Goal: Information Seeking & Learning: Learn about a topic

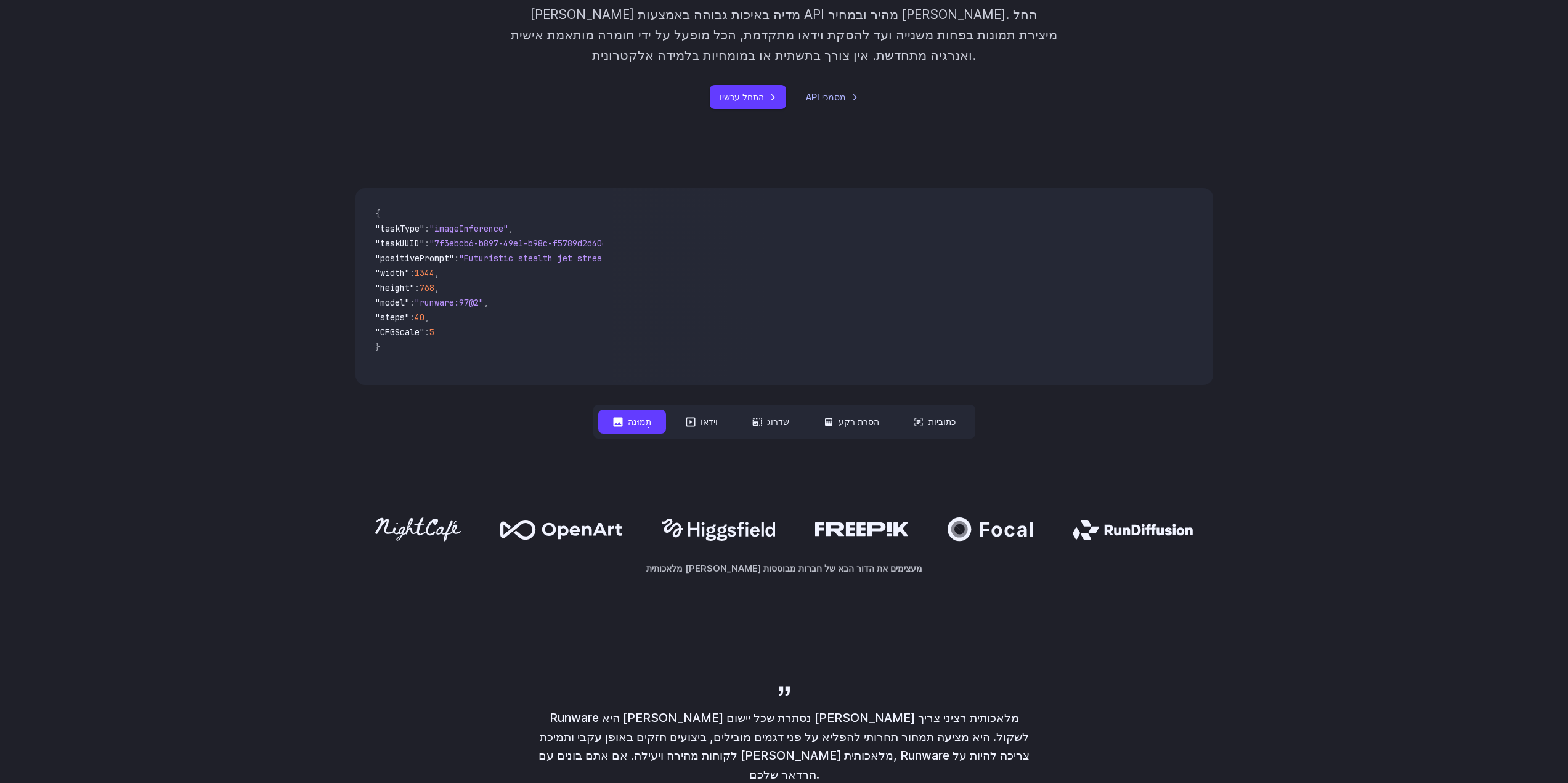
scroll to position [370, 0]
click at [697, 409] on button "וִידֵאוֹ" at bounding box center [701, 421] width 61 height 24
click at [779, 409] on button "שדרוג" at bounding box center [771, 421] width 67 height 24
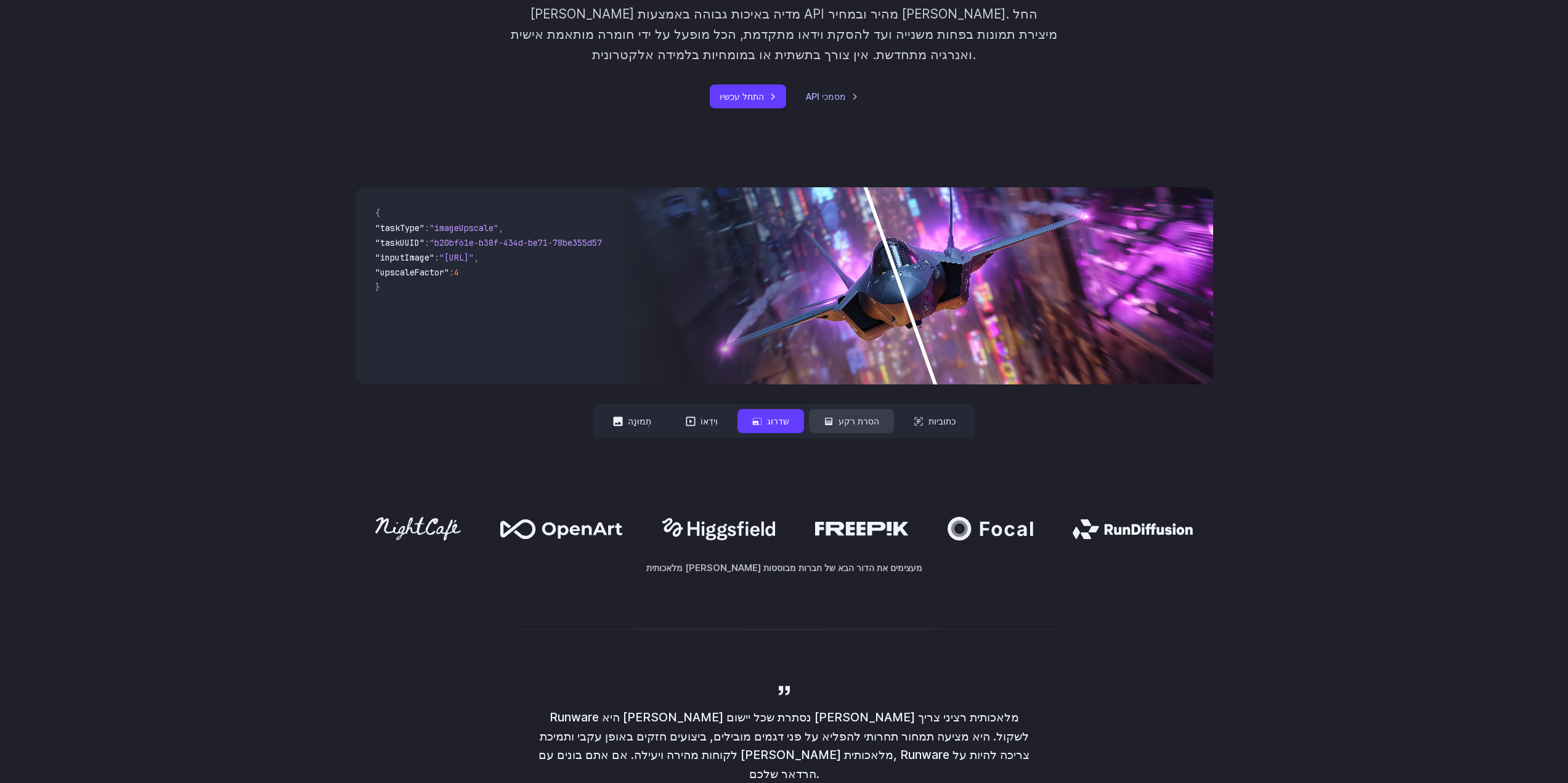
click at [830, 409] on button "הסרת רקע" at bounding box center [852, 421] width 85 height 24
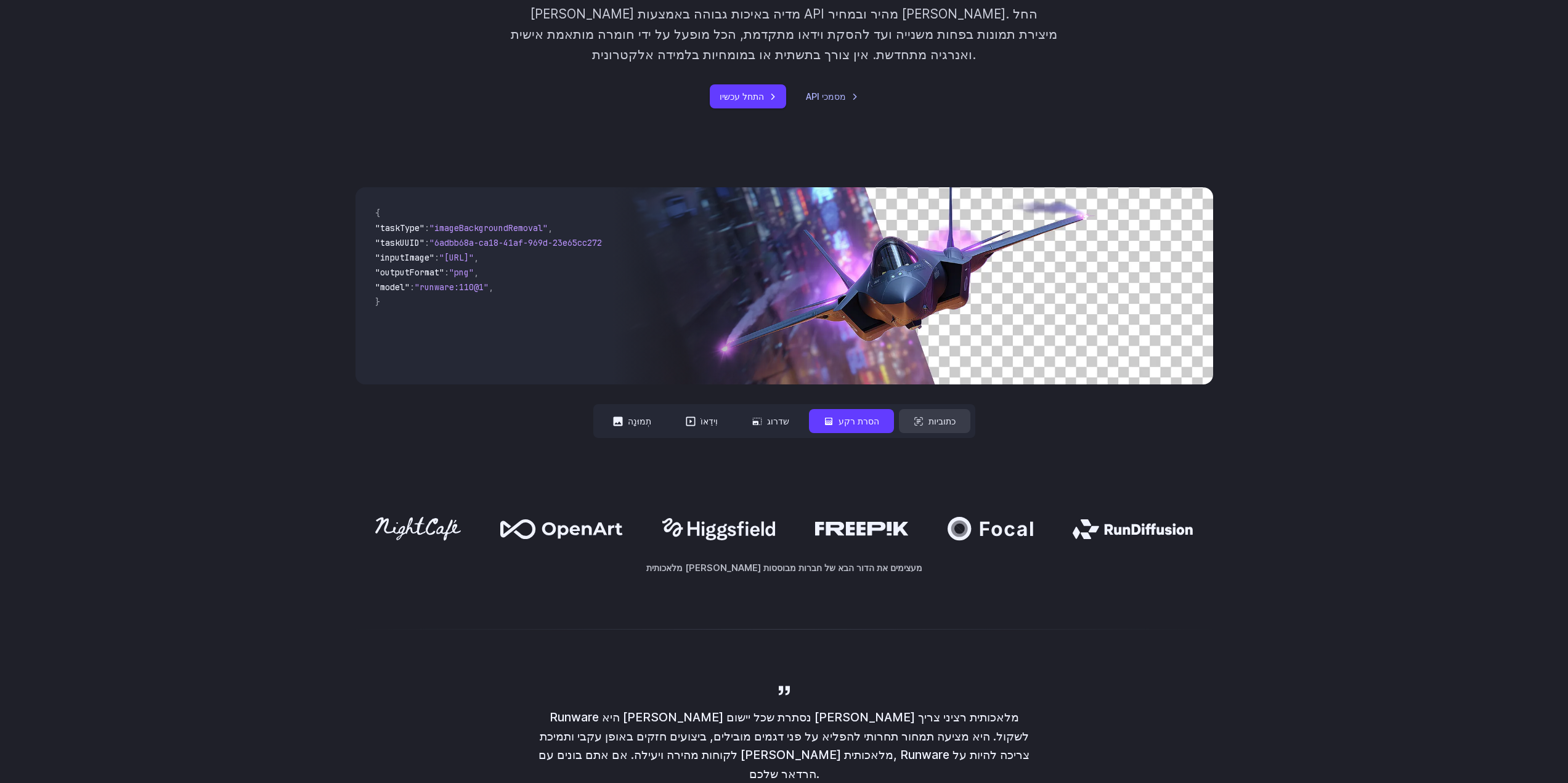
click at [933, 416] on font "כתוביות" at bounding box center [942, 421] width 27 height 10
click at [929, 416] on font "כתוביות" at bounding box center [942, 421] width 27 height 10
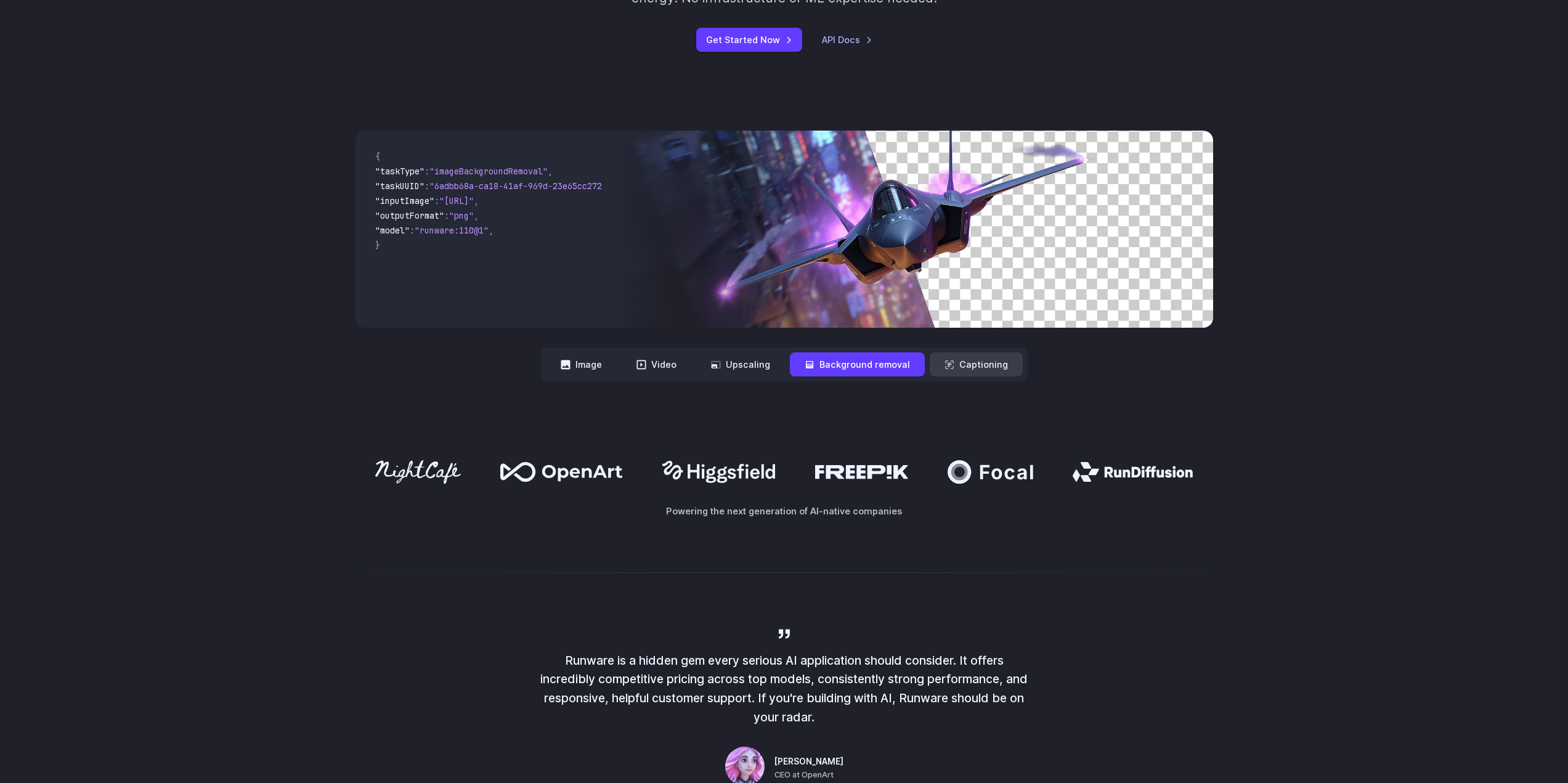
scroll to position [390, 0]
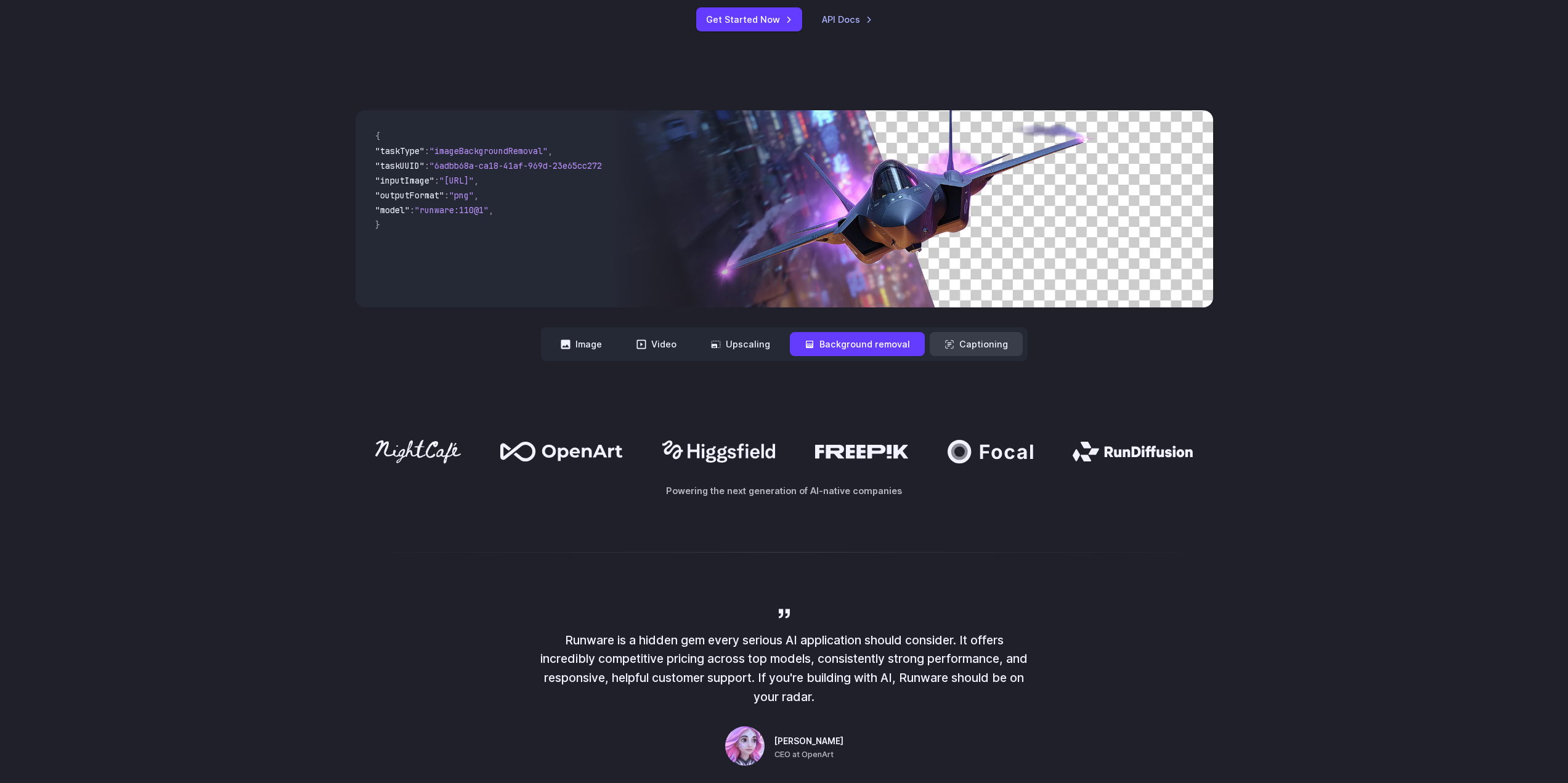
click at [973, 343] on button "Captioning" at bounding box center [976, 344] width 93 height 24
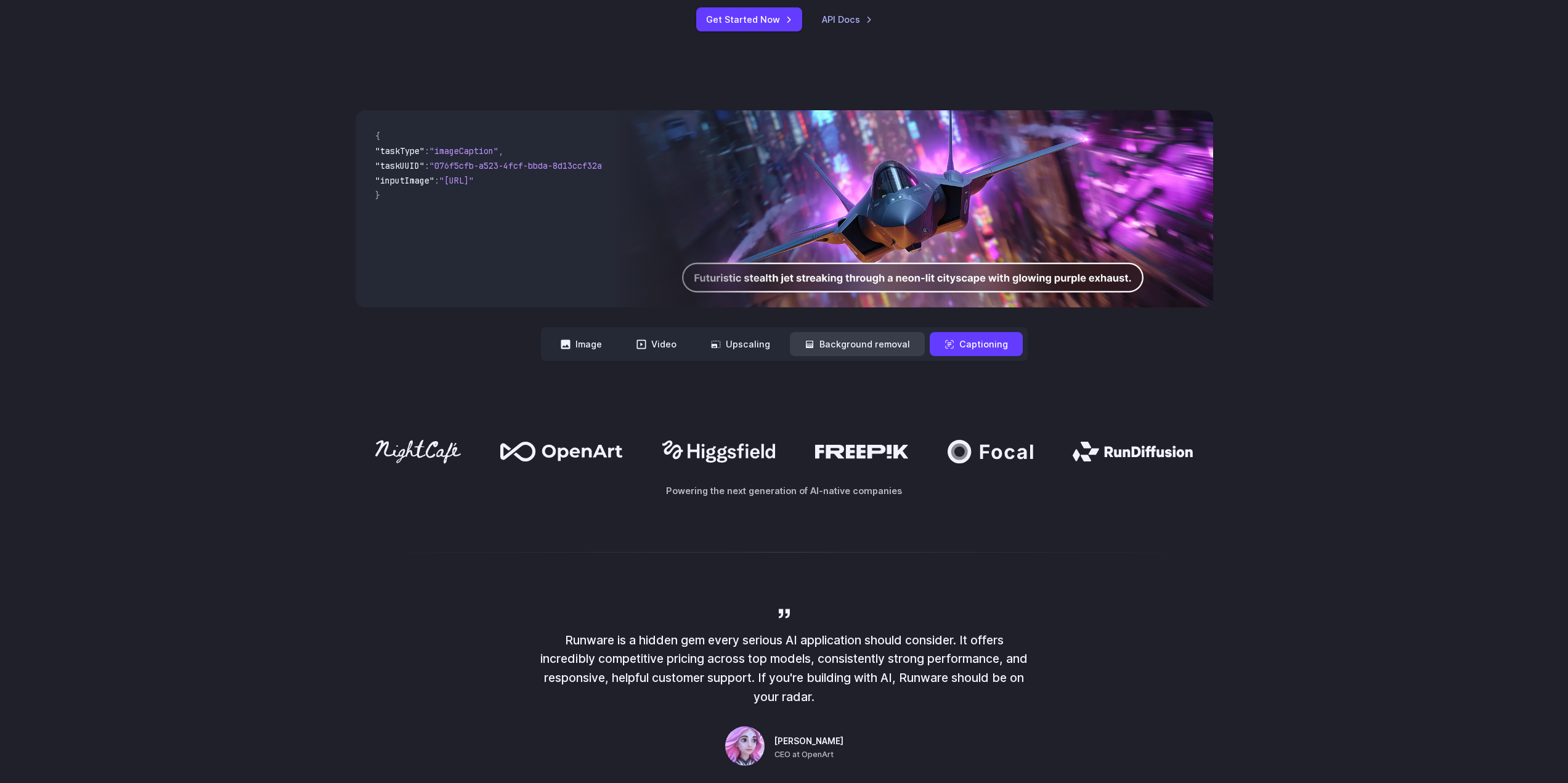
click at [886, 348] on button "Background removal" at bounding box center [858, 344] width 135 height 24
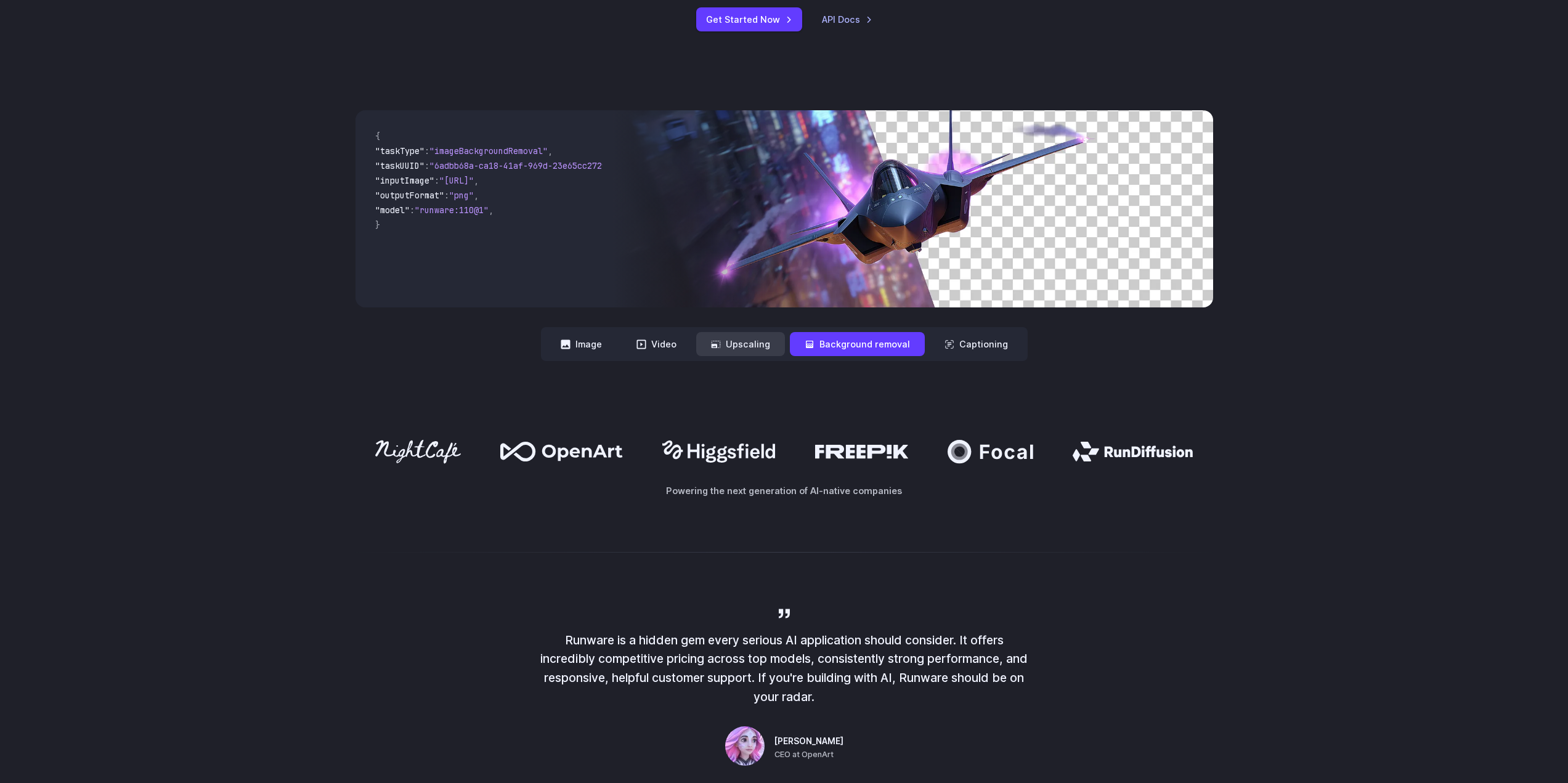
click at [762, 335] on button "Upscaling" at bounding box center [741, 344] width 89 height 24
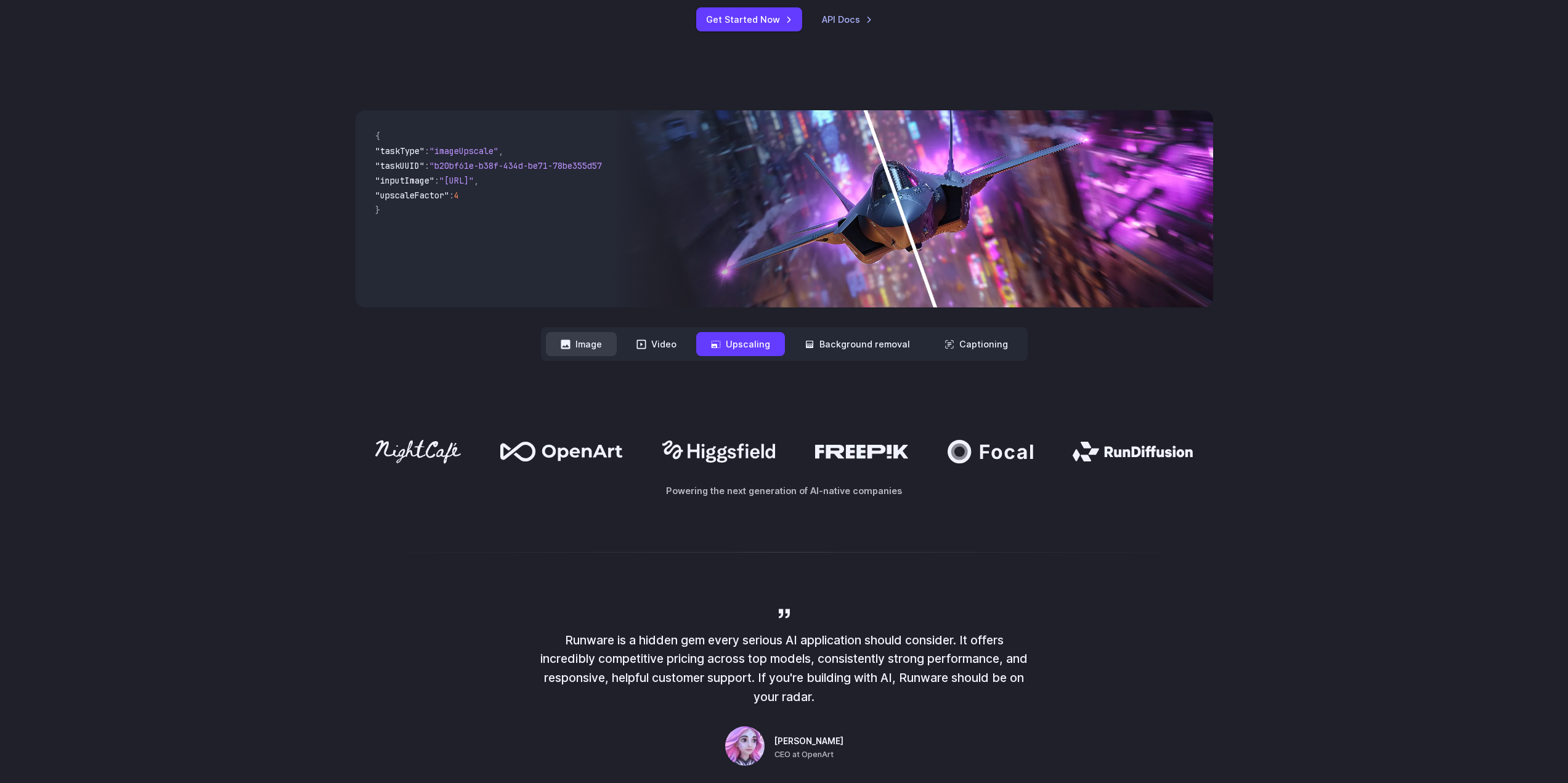
click at [612, 355] on button "Image" at bounding box center [581, 344] width 71 height 24
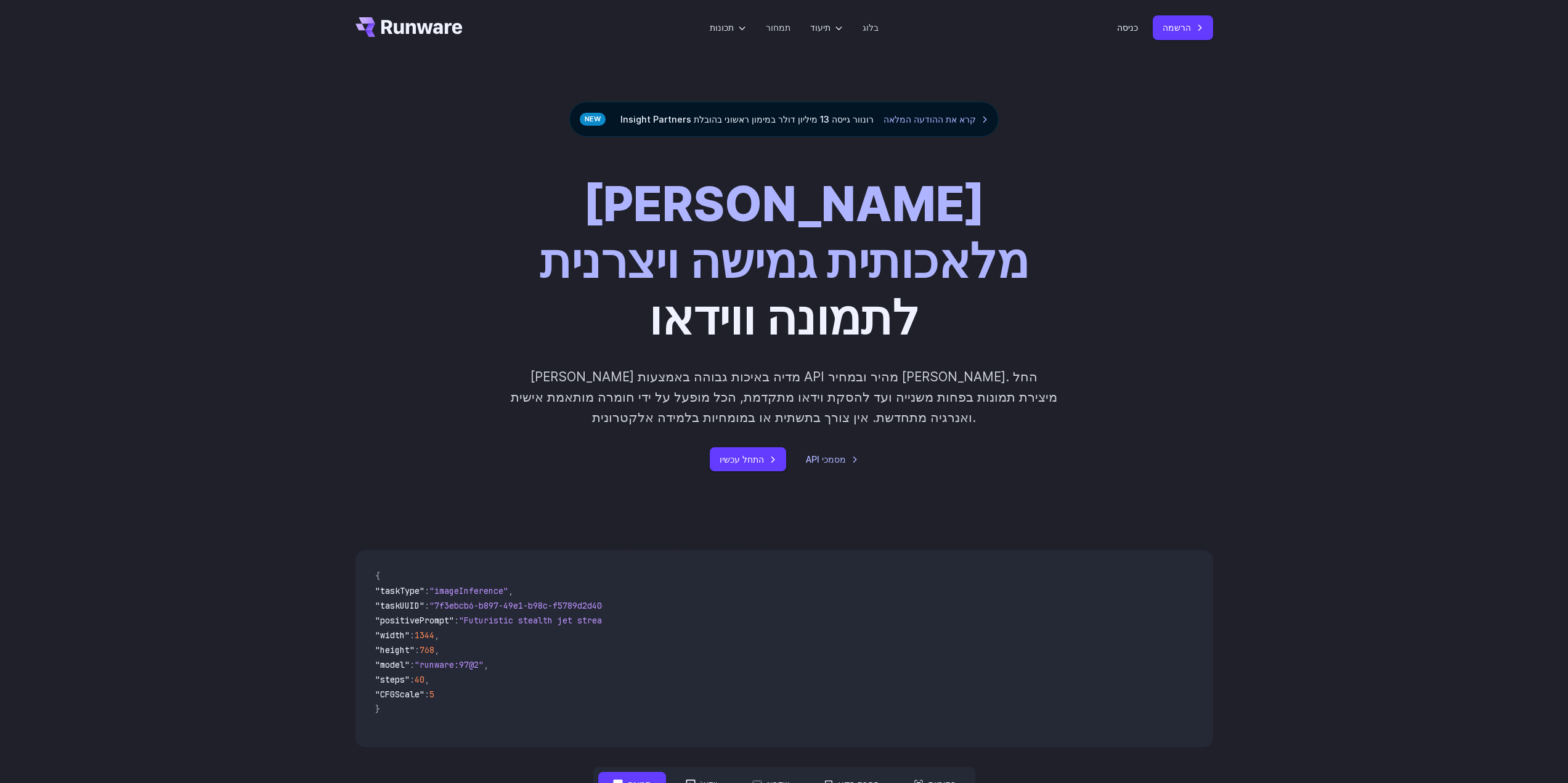
scroll to position [0, 0]
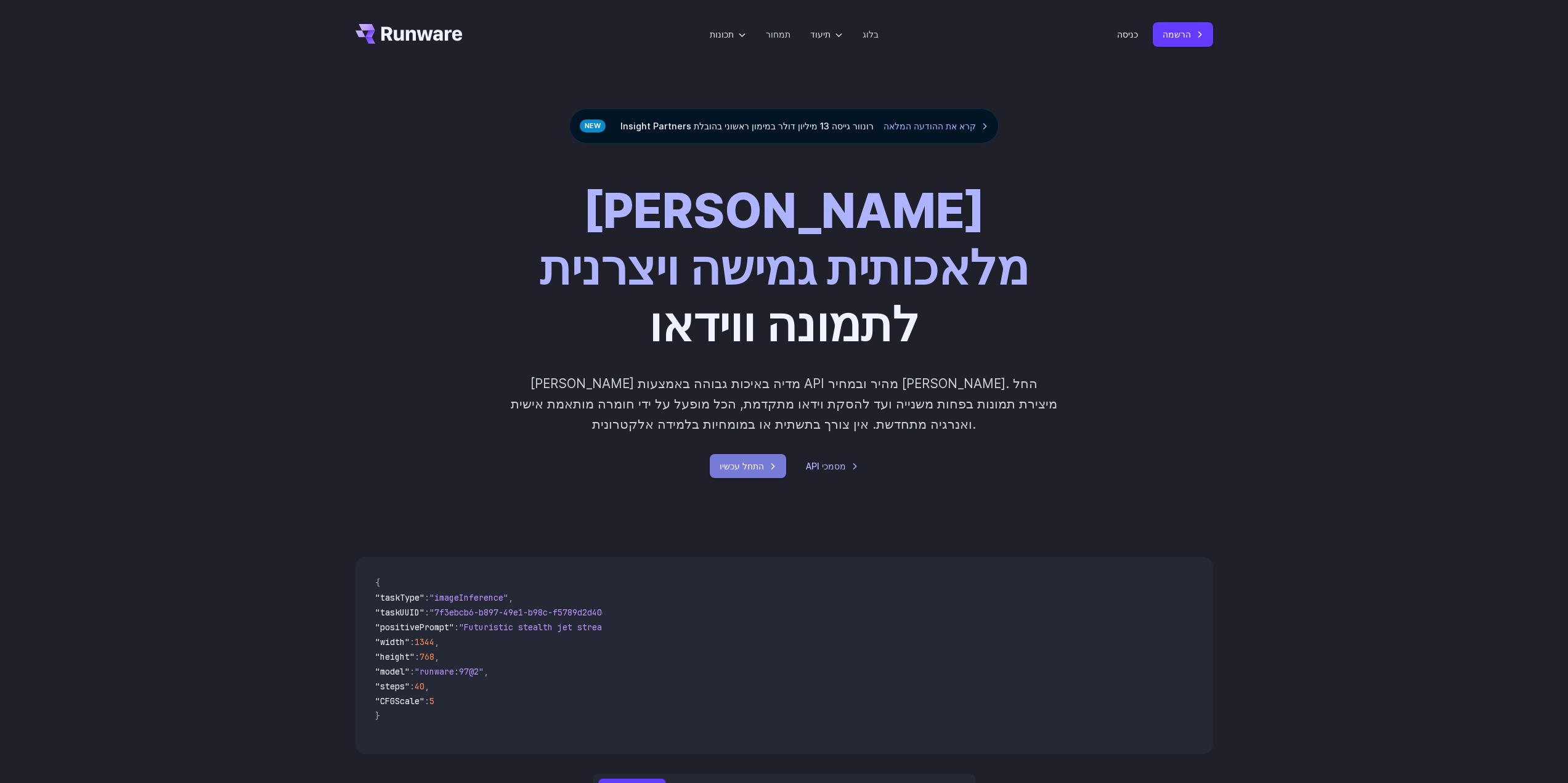
click at [753, 461] on font "התחל עכשיו" at bounding box center [742, 466] width 45 height 10
click at [789, 30] on font "תמחור" at bounding box center [778, 33] width 25 height 10
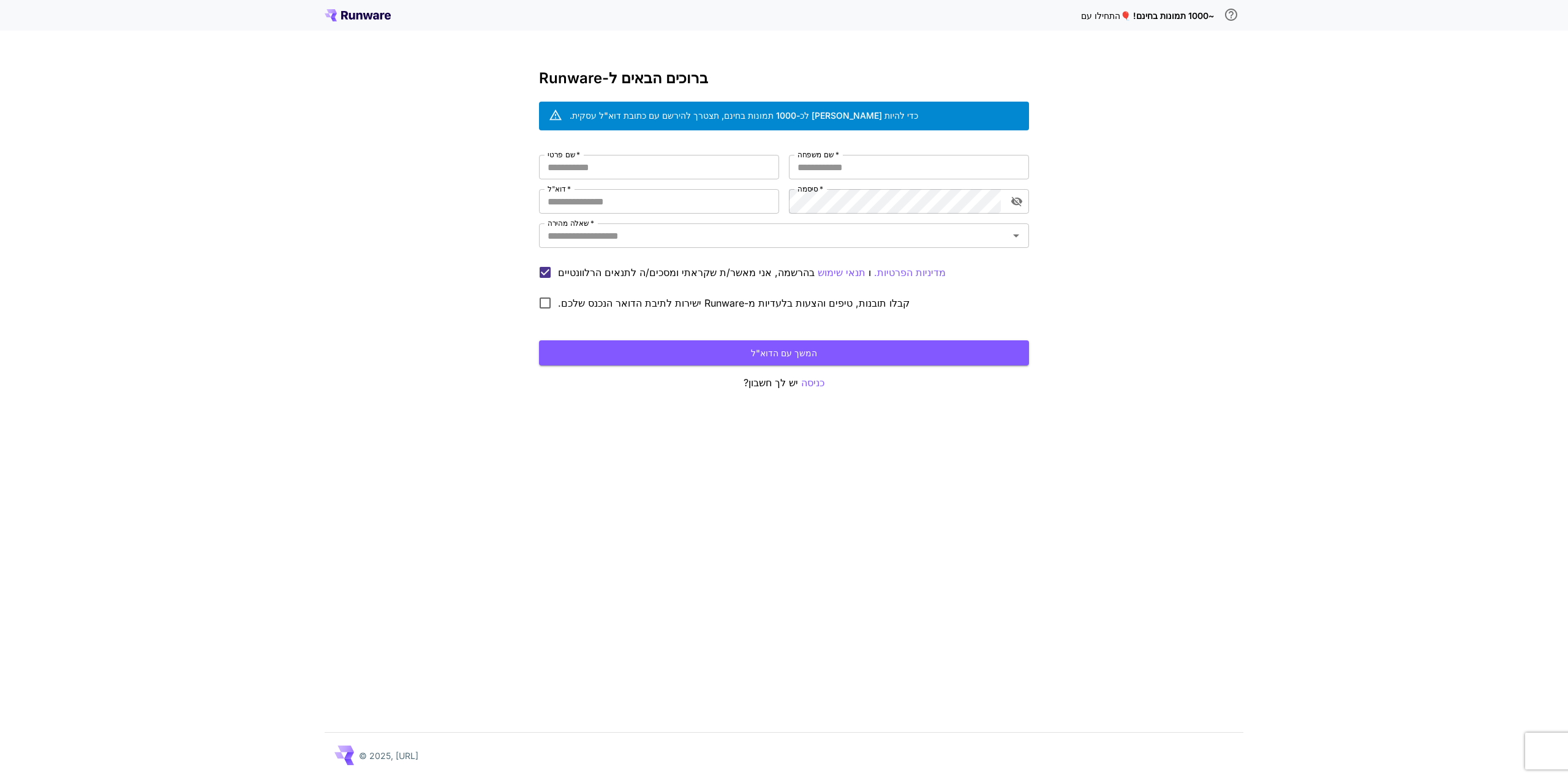
click at [360, 17] on icon at bounding box center [358, 15] width 66 height 12
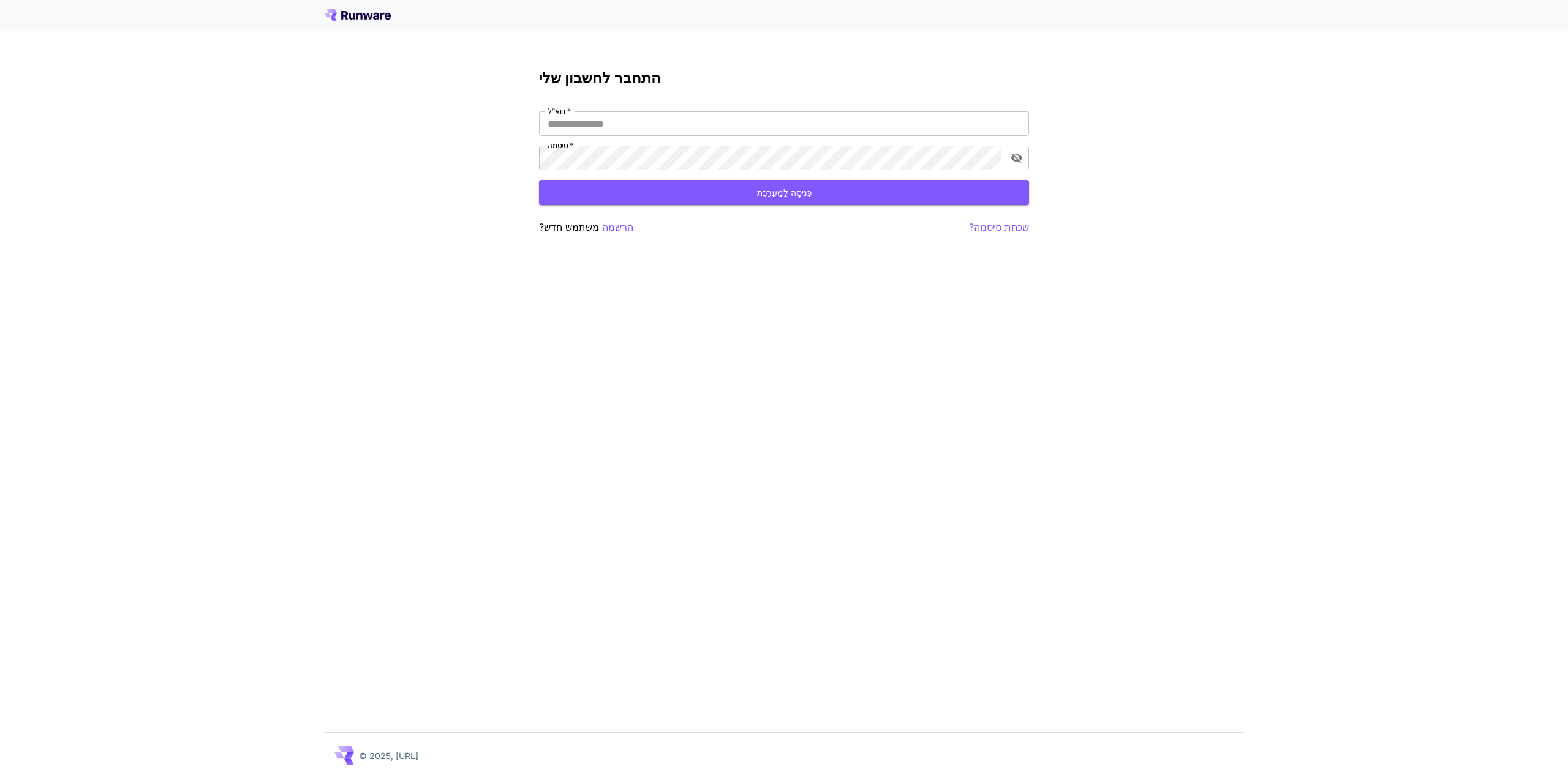
click at [369, 8] on div at bounding box center [784, 15] width 1568 height 31
click at [358, 12] on icon at bounding box center [358, 15] width 66 height 12
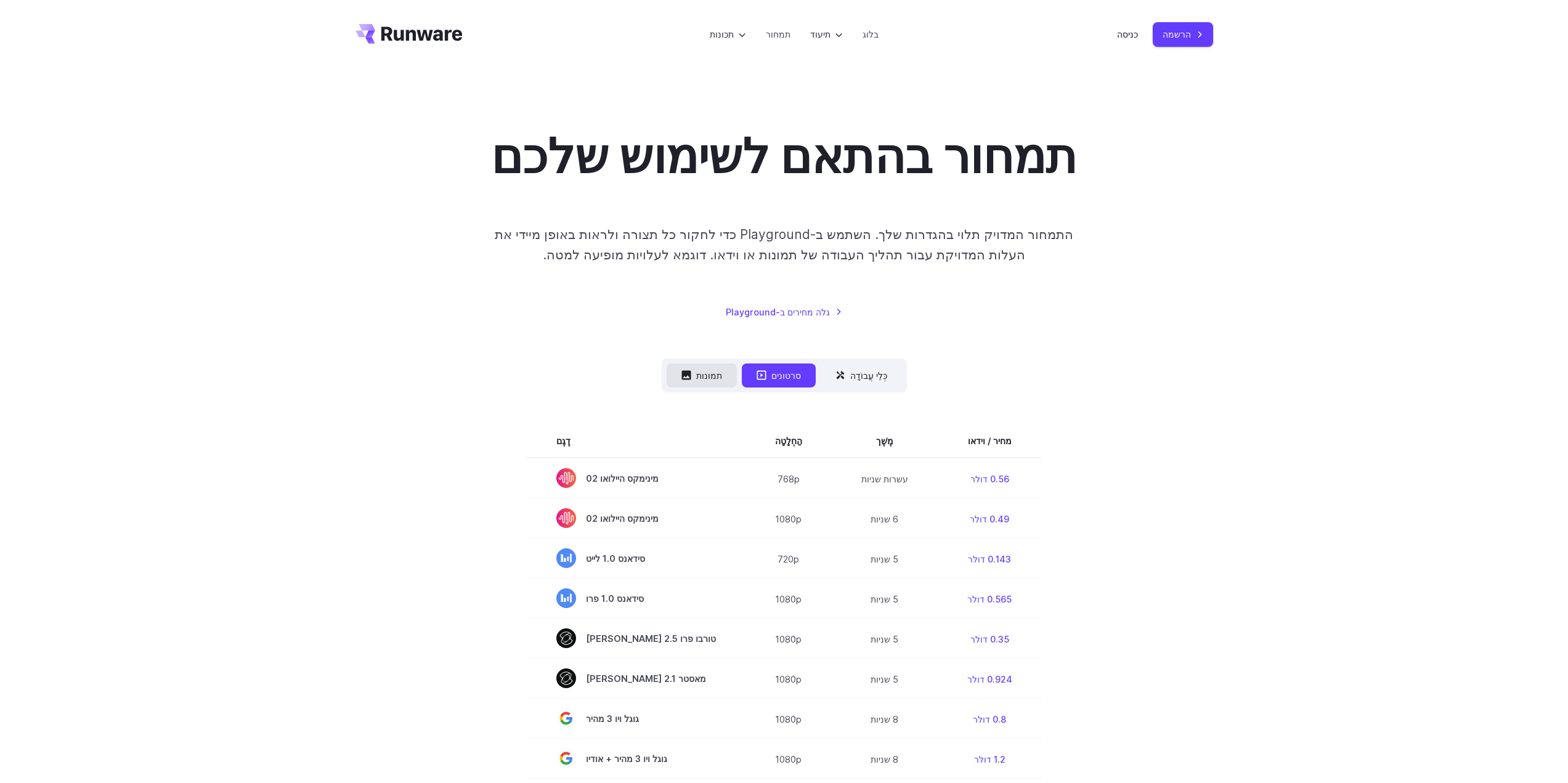
click at [707, 375] on font "תמונות" at bounding box center [709, 375] width 26 height 10
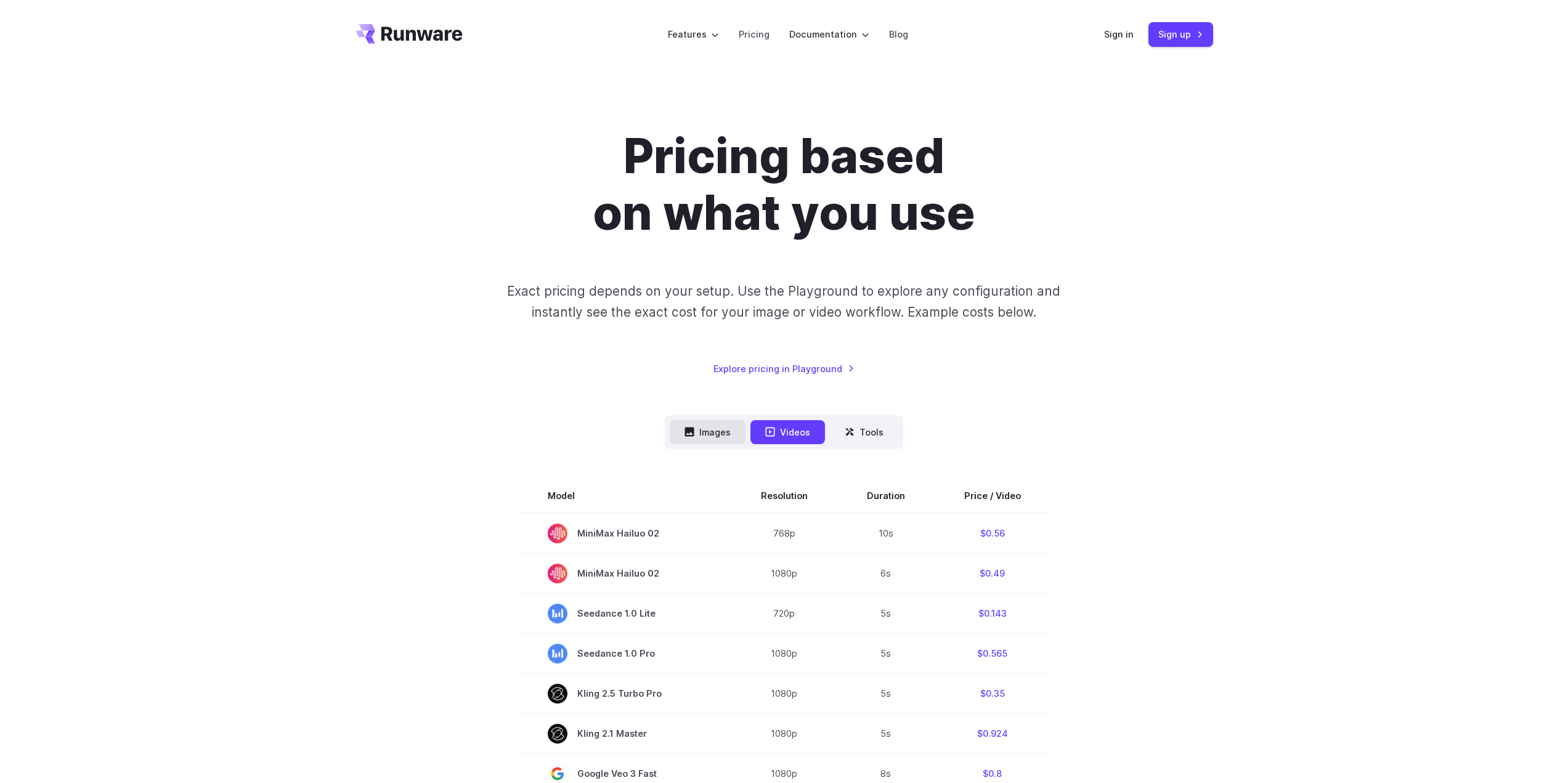
click at [719, 428] on button "Images" at bounding box center [707, 432] width 76 height 24
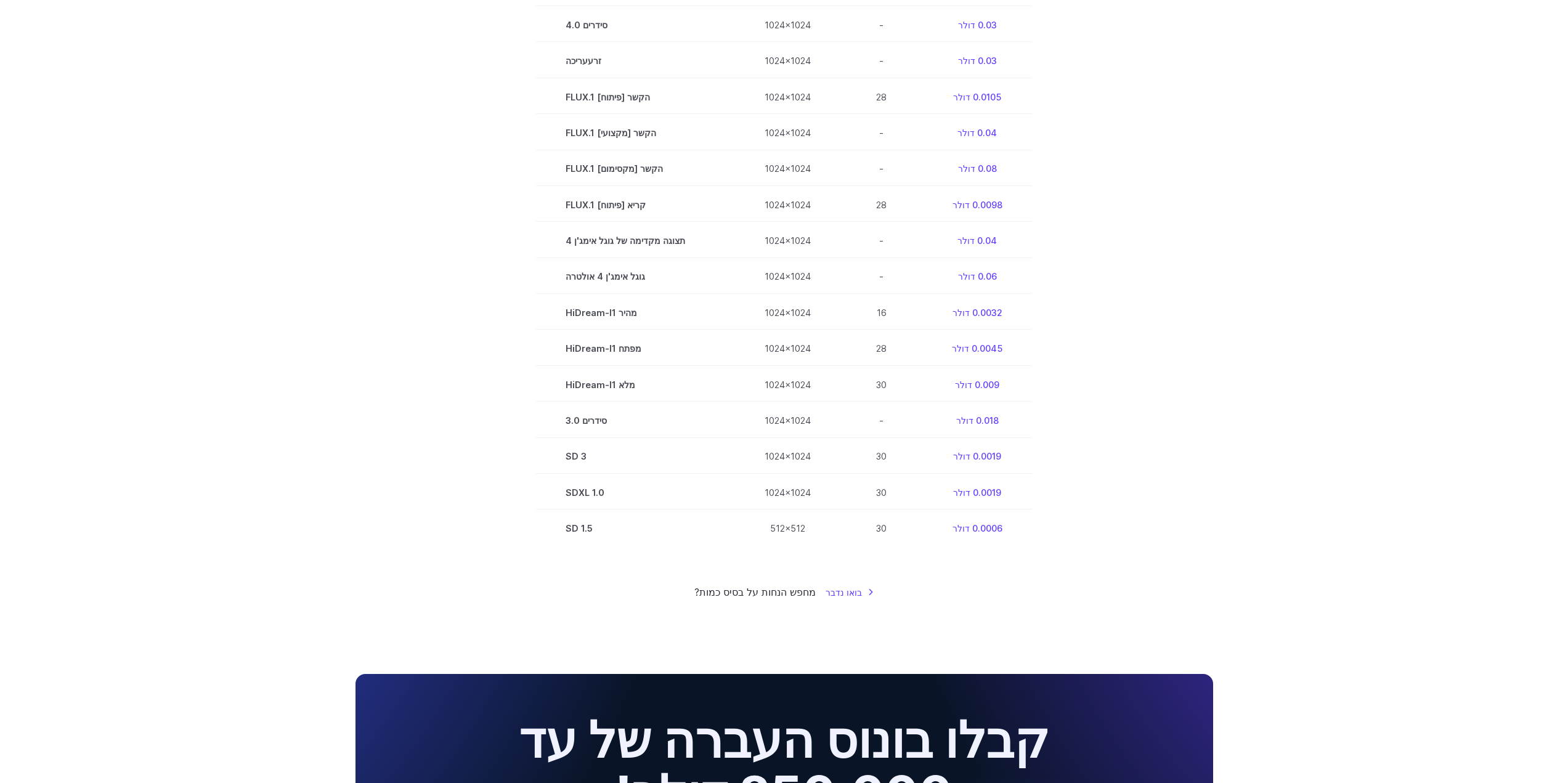
scroll to position [677, 0]
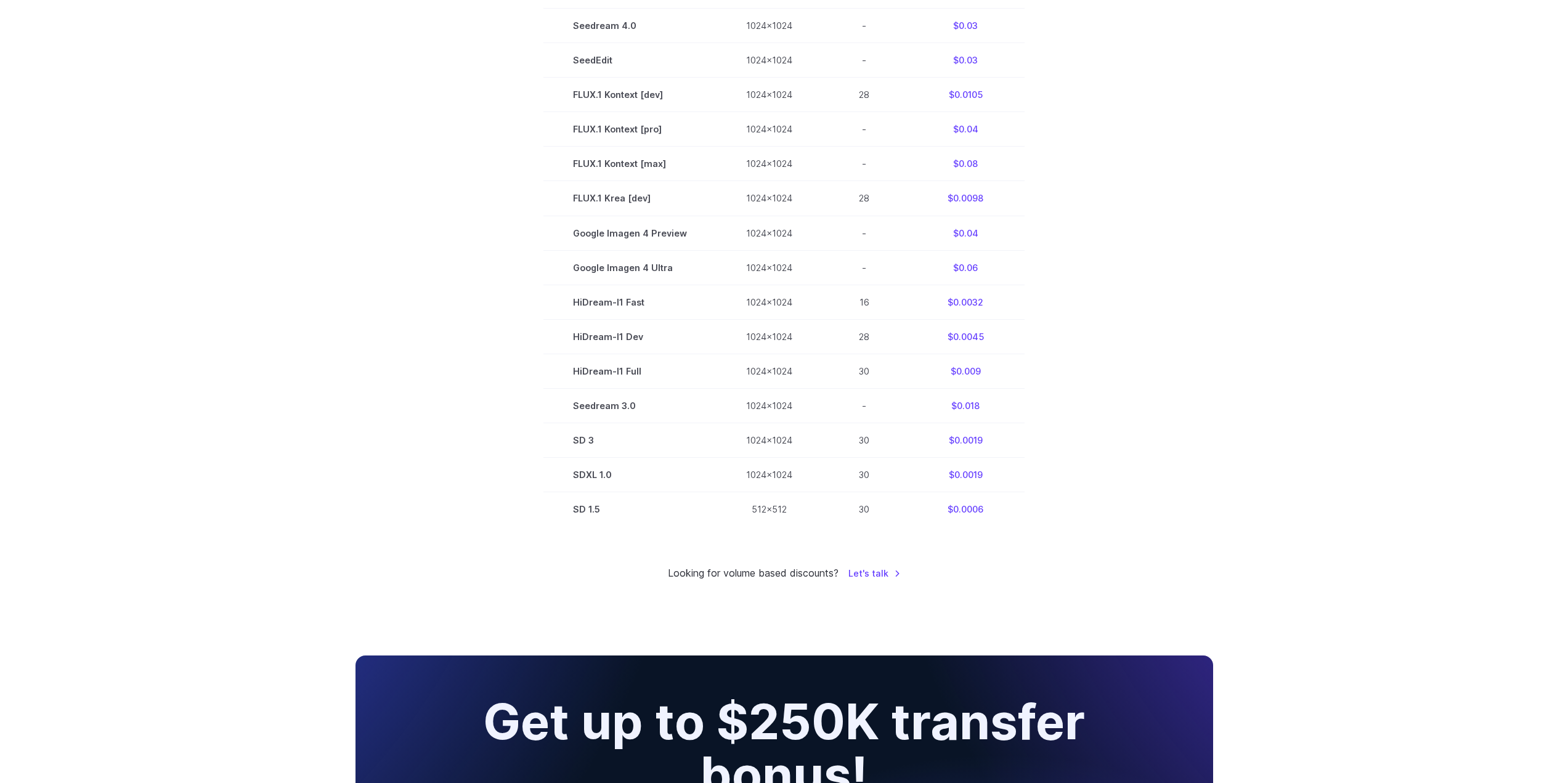
click at [293, 540] on div "Pricing based on what you use Exact pricing depends on your setup. Use the Play…" at bounding box center [784, 16] width 1568 height 1250
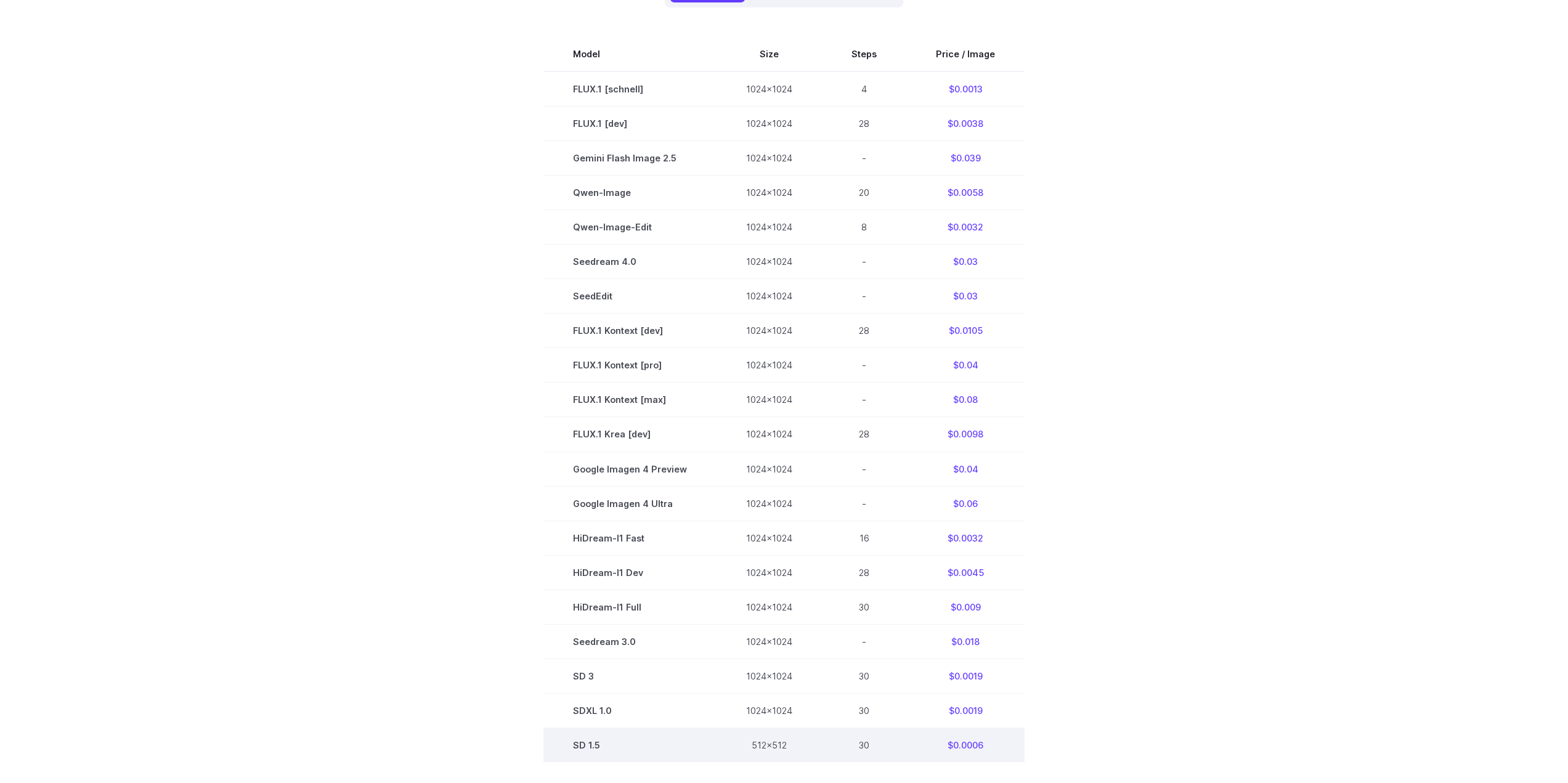
scroll to position [431, 0]
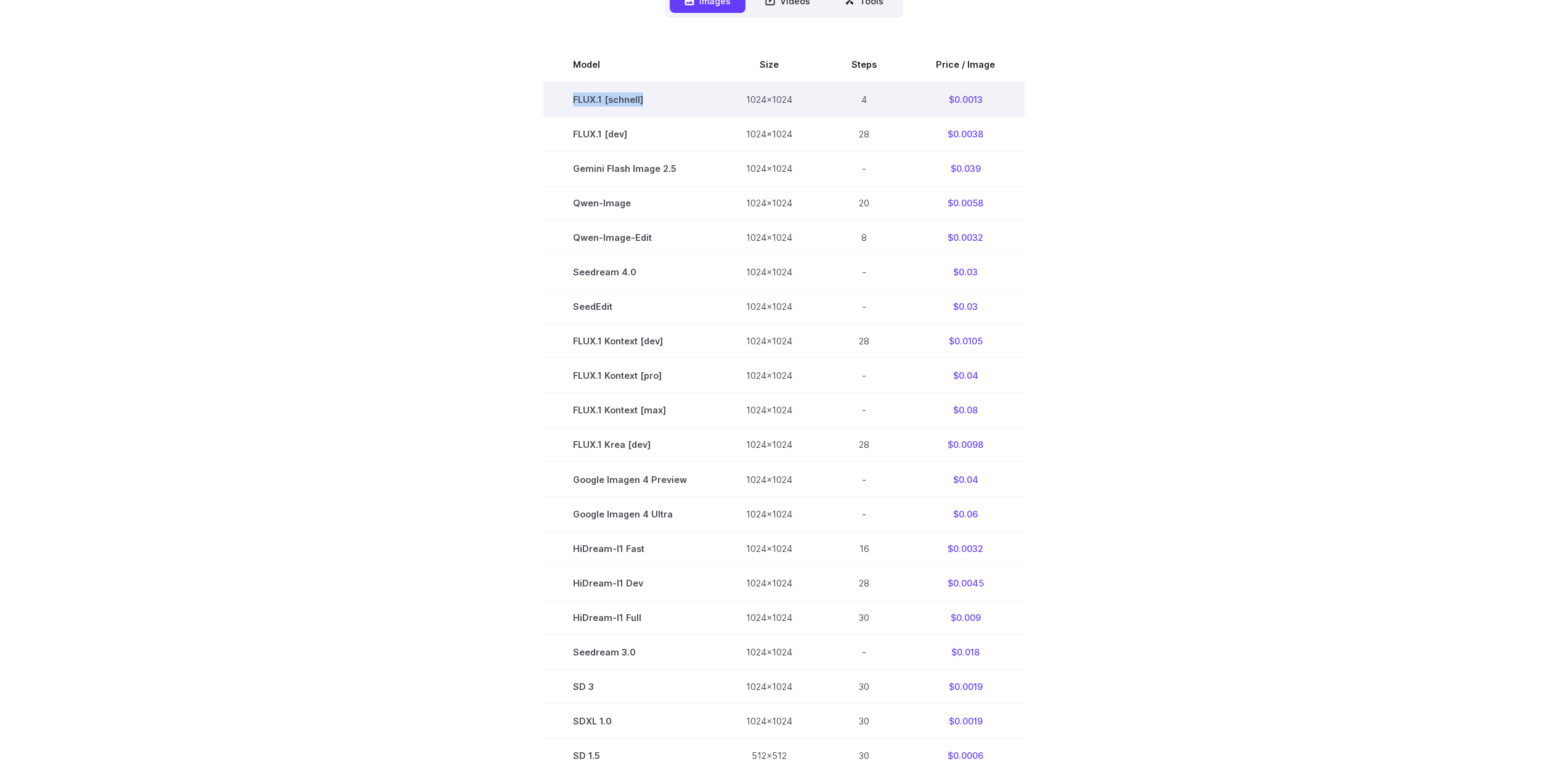
drag, startPoint x: 656, startPoint y: 103, endPoint x: 578, endPoint y: 93, distance: 78.6
click at [578, 93] on td "FLUX.1 [schnell]" at bounding box center [631, 99] width 173 height 35
copy td "FLUX.1 [schnell]"
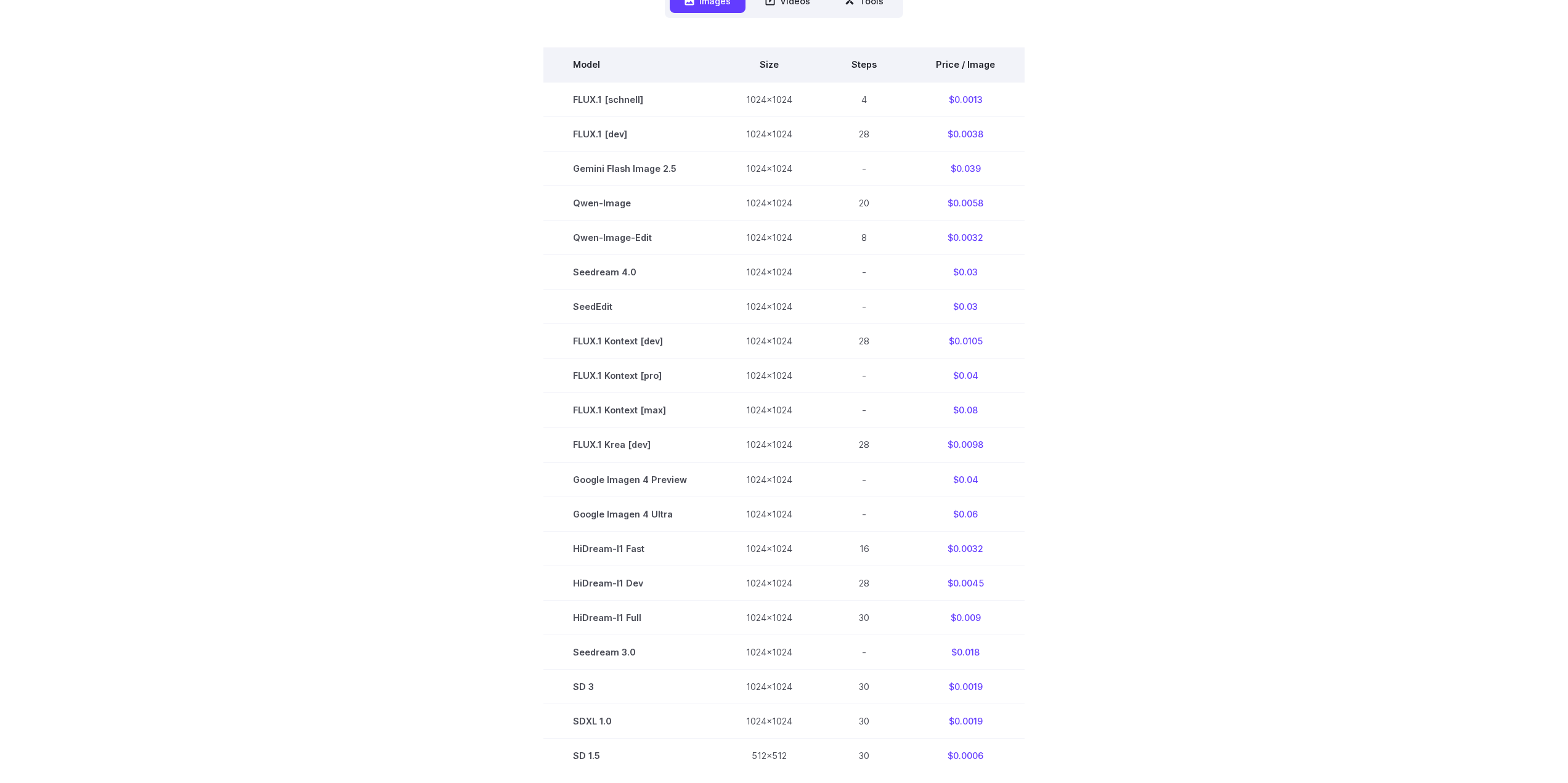
click at [841, 62] on th "Steps" at bounding box center [864, 64] width 84 height 34
